Goal: Transaction & Acquisition: Purchase product/service

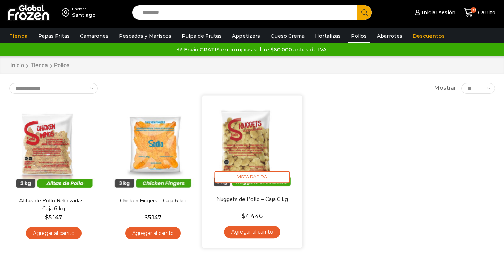
click at [249, 231] on link "Agregar al carrito" at bounding box center [252, 232] width 56 height 13
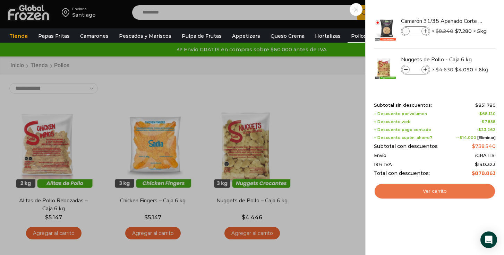
click at [462, 188] on link "Ver carrito" at bounding box center [435, 191] width 122 height 16
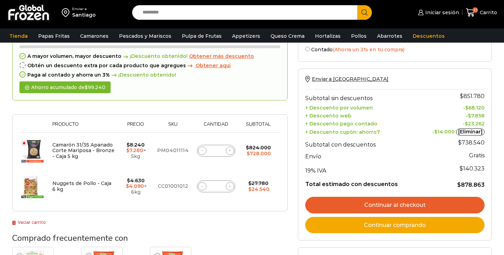
scroll to position [48, 0]
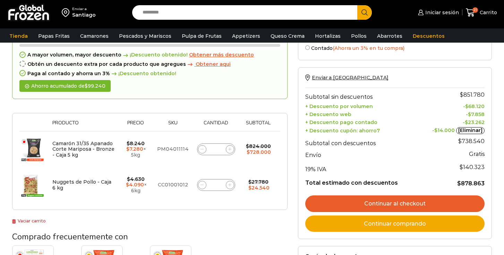
click at [473, 130] on link "[Eliminar]" at bounding box center [470, 130] width 28 height 7
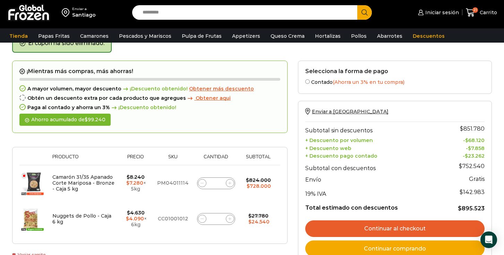
scroll to position [0, 0]
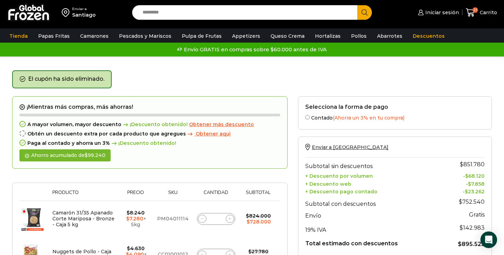
click at [18, 13] on img at bounding box center [28, 12] width 43 height 18
